Goal: Find specific page/section: Find specific page/section

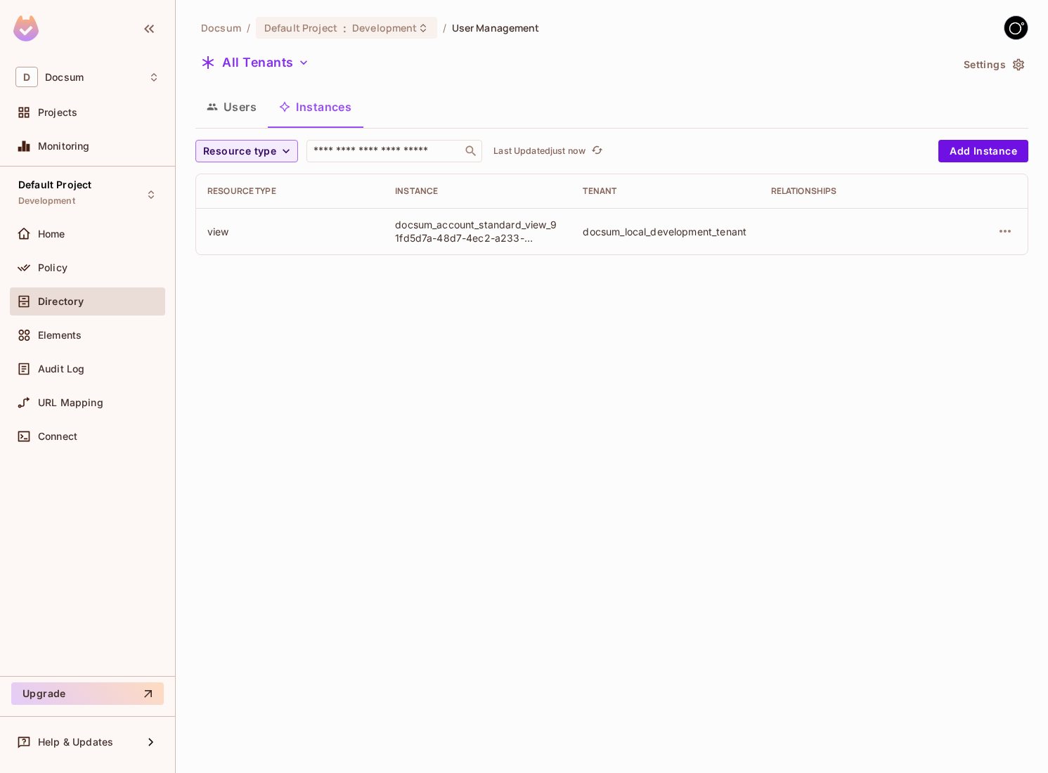
click at [490, 317] on div "Docsum / Default Project : Development / User Management All Tenants Settings U…" at bounding box center [612, 386] width 872 height 773
click at [289, 152] on icon "button" at bounding box center [286, 151] width 14 height 14
click at [289, 152] on div at bounding box center [524, 386] width 1048 height 773
click at [289, 152] on icon "button" at bounding box center [286, 151] width 14 height 14
click at [289, 152] on div at bounding box center [524, 386] width 1048 height 773
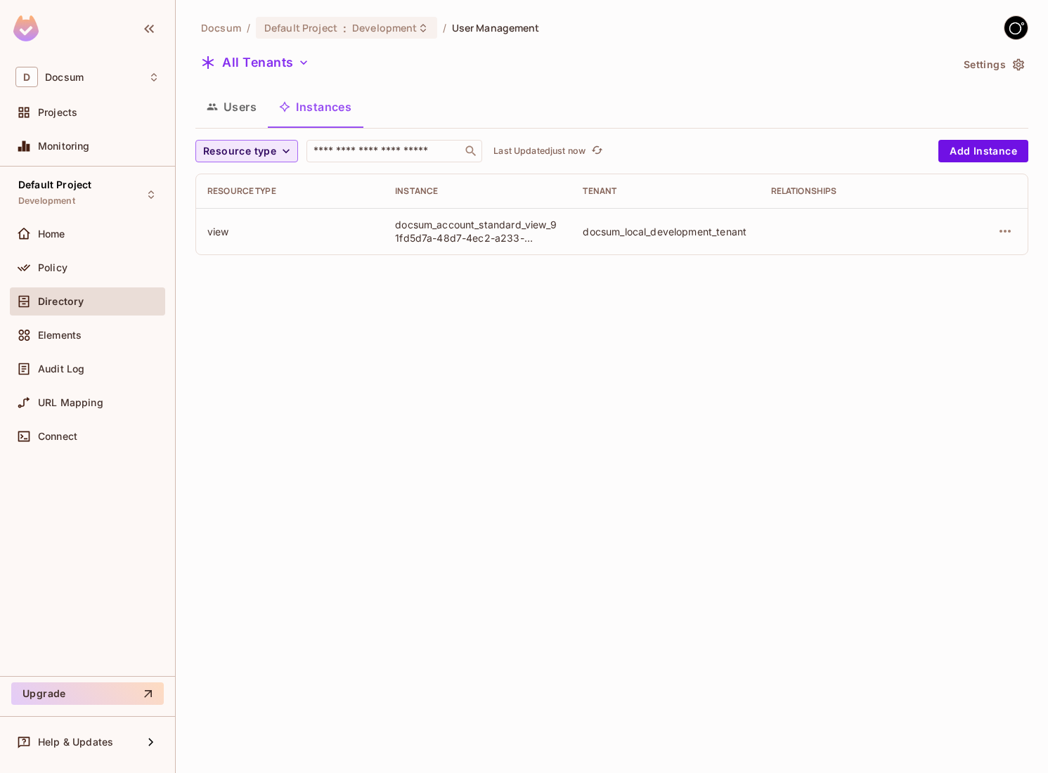
click at [313, 112] on button "Instances" at bounding box center [315, 106] width 95 height 35
click at [239, 110] on button "Users" at bounding box center [231, 106] width 72 height 35
